Goal: Task Accomplishment & Management: Manage account settings

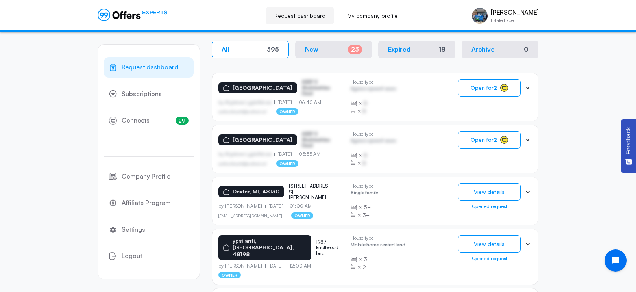
scroll to position [153, 0]
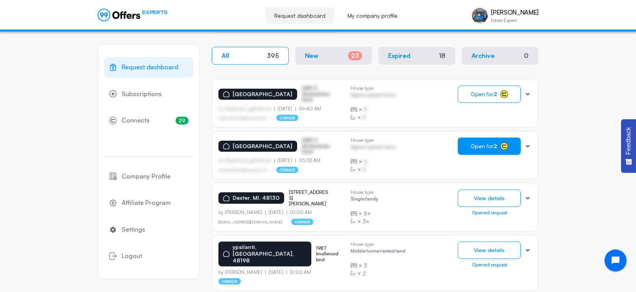
click at [485, 142] on button "Open for 2" at bounding box center [489, 145] width 63 height 17
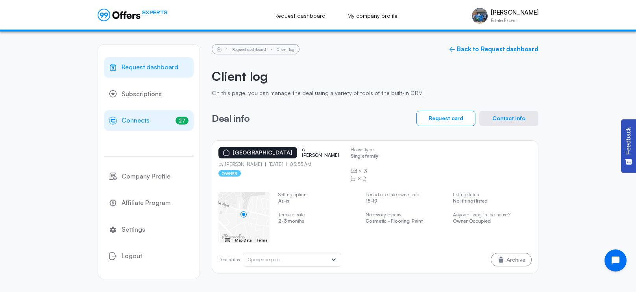
click at [136, 118] on span "Connects" at bounding box center [136, 120] width 28 height 10
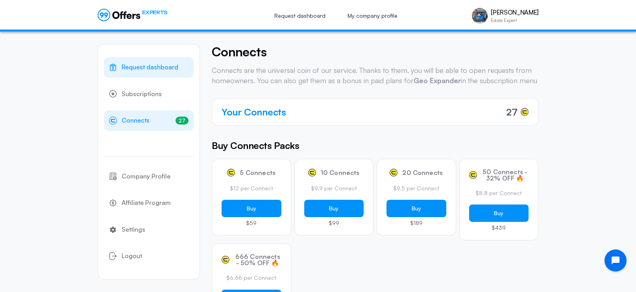
click at [157, 72] on span "Request dashboard" at bounding box center [150, 67] width 57 height 10
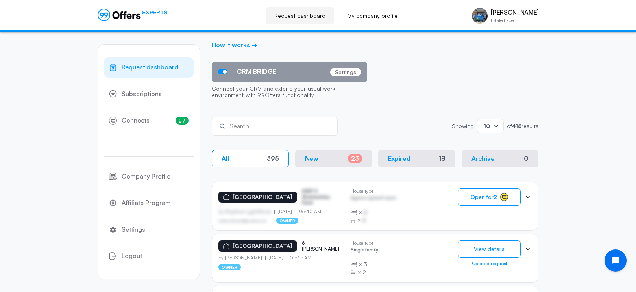
scroll to position [67, 0]
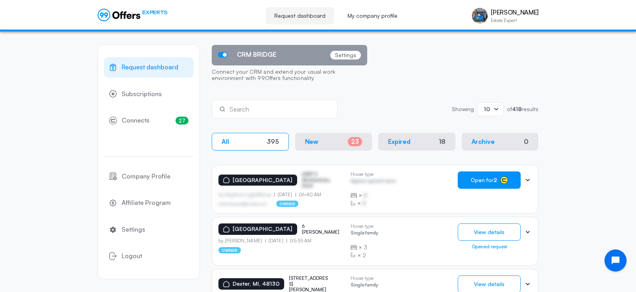
click at [487, 183] on span "Open for 2" at bounding box center [484, 180] width 26 height 6
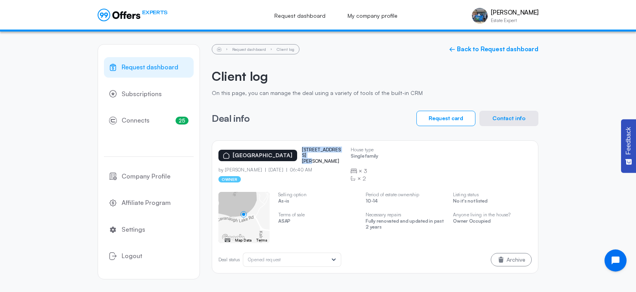
drag, startPoint x: 289, startPoint y: 148, endPoint x: 319, endPoint y: 156, distance: 30.8
click at [319, 156] on p "[STREET_ADDRESS][PERSON_NAME]" at bounding box center [321, 155] width 39 height 17
copy p "[STREET_ADDRESS][PERSON_NAME]"
click at [343, 75] on h2 "Client log" at bounding box center [375, 75] width 327 height 15
